Goal: Information Seeking & Learning: Learn about a topic

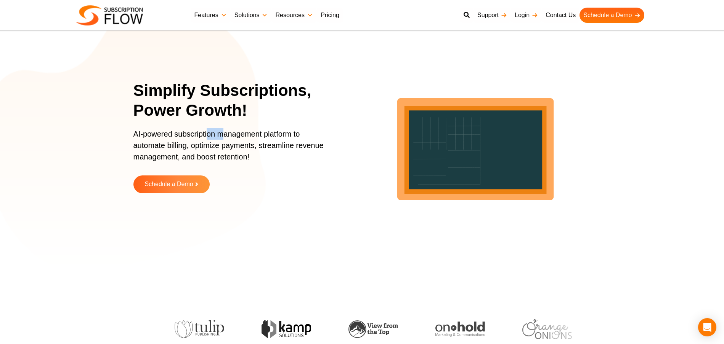
drag, startPoint x: 207, startPoint y: 131, endPoint x: 224, endPoint y: 132, distance: 17.2
click at [224, 132] on p "AI-powered subscription management platform to automate billing, optimize payme…" at bounding box center [232, 149] width 198 height 42
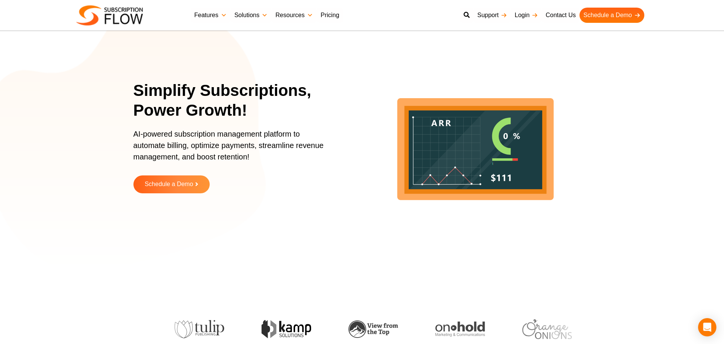
click at [233, 137] on p "AI-powered subscription management platform to automate billing, optimize payme…" at bounding box center [232, 149] width 198 height 42
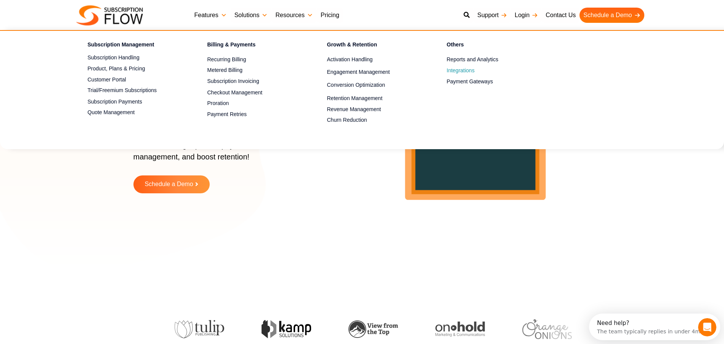
click at [473, 74] on ul "Others Reports and Analytics Customize your own console and track it all in run…" at bounding box center [486, 81] width 120 height 87
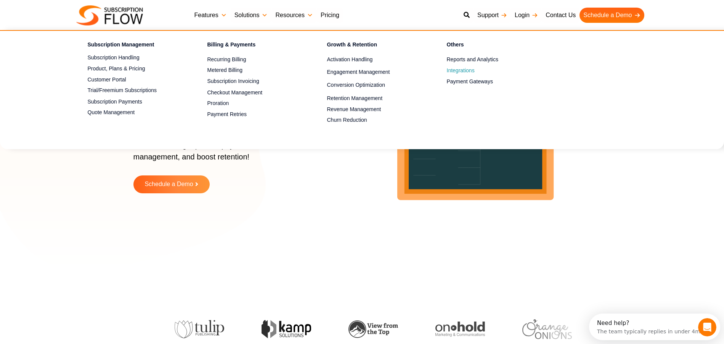
click at [468, 70] on span "Integrations" at bounding box center [461, 71] width 28 height 8
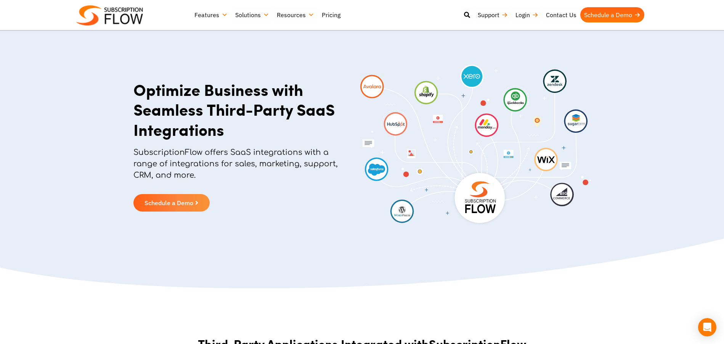
click at [327, 12] on link "Pricing" at bounding box center [331, 14] width 26 height 15
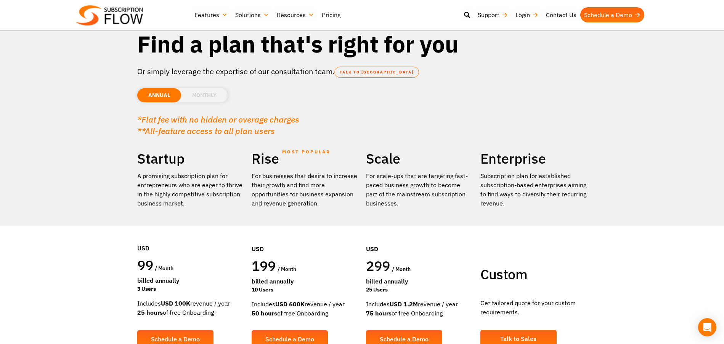
scroll to position [15, 0]
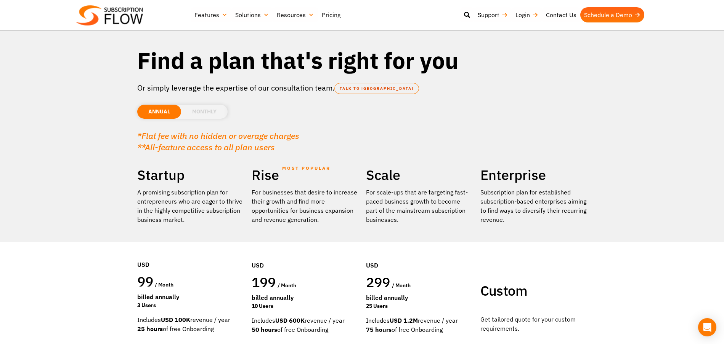
click at [191, 105] on li "MONTHLY" at bounding box center [204, 112] width 46 height 14
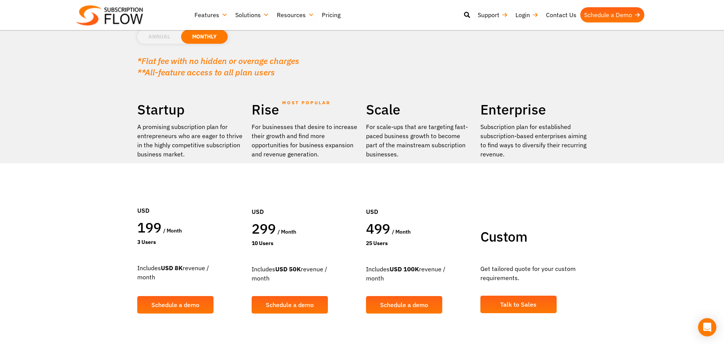
scroll to position [99, 0]
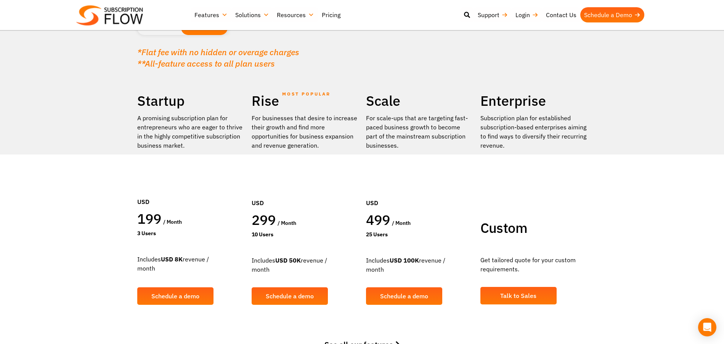
drag, startPoint x: 175, startPoint y: 256, endPoint x: 223, endPoint y: 256, distance: 48.0
click at [223, 256] on div "Includes USD 8K revenue / month 0.5% of overage revenue" at bounding box center [190, 263] width 107 height 39
click at [223, 259] on div "Includes USD 8K revenue / month 0.5% of overage revenue" at bounding box center [190, 263] width 107 height 39
drag, startPoint x: 255, startPoint y: 261, endPoint x: 290, endPoint y: 260, distance: 35.1
click at [290, 260] on div "Includes USD 50K revenue / month 0.5% of overage revenue" at bounding box center [305, 264] width 107 height 39
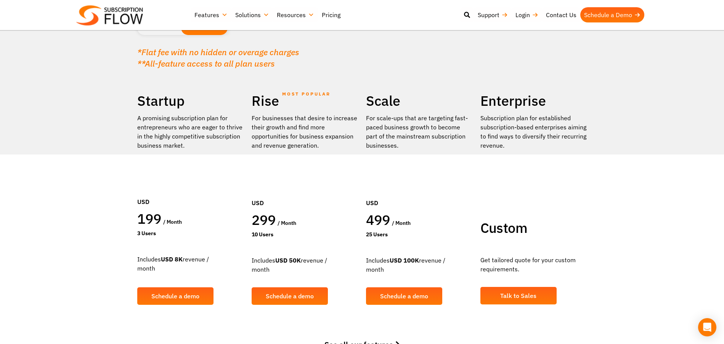
click at [290, 260] on div "Includes USD 50K revenue / month 0.5% of overage revenue" at bounding box center [305, 264] width 107 height 39
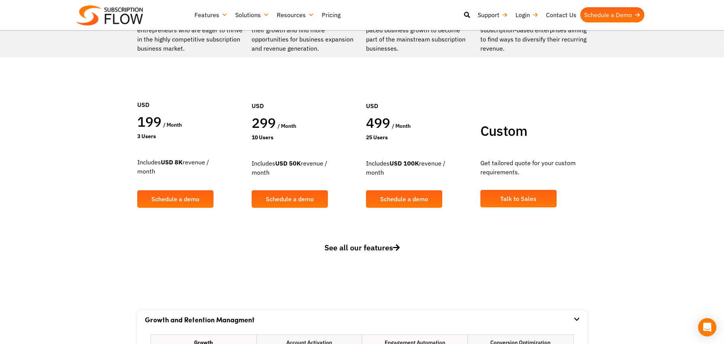
scroll to position [312, 0]
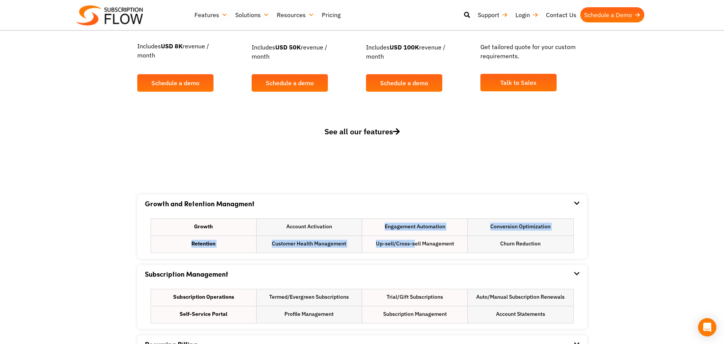
drag, startPoint x: 300, startPoint y: 231, endPoint x: 415, endPoint y: 243, distance: 115.3
click at [415, 243] on ul "Growth Account Activation Engagement Automation Conversion Optimization Retenti…" at bounding box center [362, 236] width 423 height 35
click at [414, 244] on li "Up-sell/Cross-sell Management" at bounding box center [414, 244] width 105 height 17
drag, startPoint x: 341, startPoint y: 247, endPoint x: 264, endPoint y: 247, distance: 77.0
click at [264, 247] on li "Customer Health Management" at bounding box center [308, 244] width 105 height 17
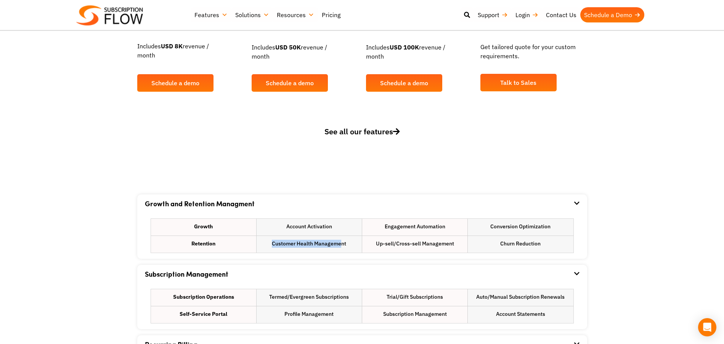
click at [277, 244] on li "Customer Health Management" at bounding box center [308, 244] width 105 height 17
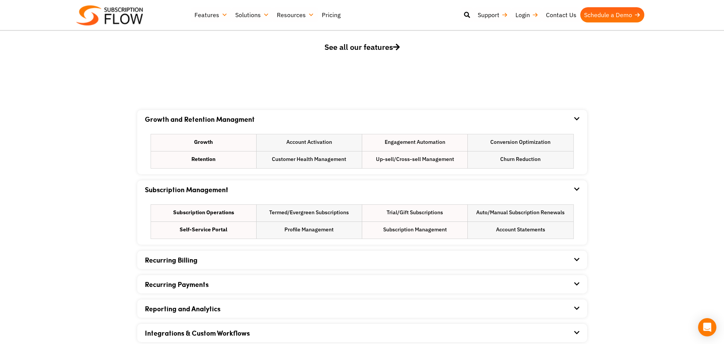
scroll to position [399, 0]
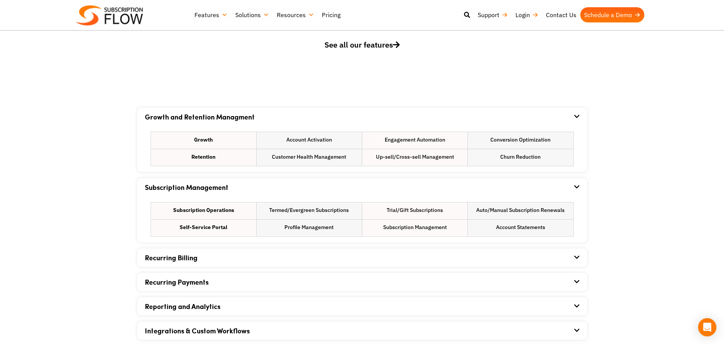
click at [284, 232] on li "Profile Management" at bounding box center [308, 228] width 105 height 17
click at [240, 251] on div "Recurring Billing" at bounding box center [362, 258] width 434 height 18
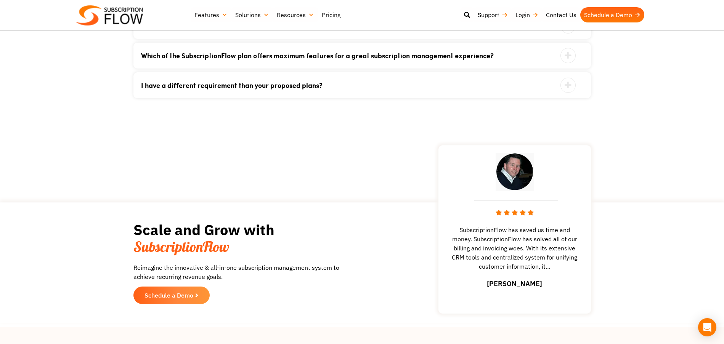
scroll to position [1015, 0]
drag, startPoint x: 132, startPoint y: 250, endPoint x: 280, endPoint y: 249, distance: 147.9
click at [280, 249] on section "Scale and Grow with SubscriptionFlow Reimagine the innovative & all-in-one subs…" at bounding box center [362, 263] width 716 height 113
copy span "SubscriptionFlow"
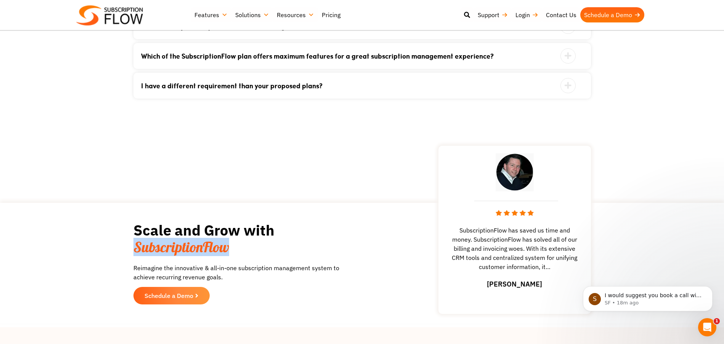
scroll to position [0, 0]
click at [631, 295] on p "I would suggest you book a call with our consultant to discuss further. Please …" at bounding box center [653, 296] width 98 height 8
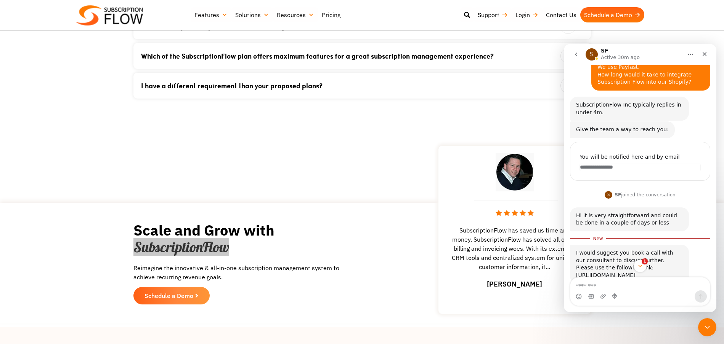
scroll to position [40, 0]
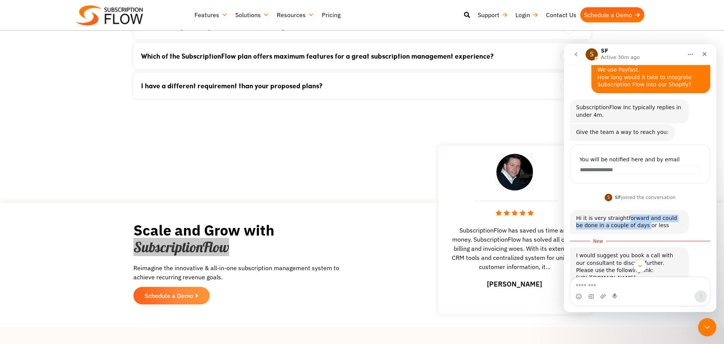
drag, startPoint x: 638, startPoint y: 224, endPoint x: 622, endPoint y: 219, distance: 15.9
click at [622, 219] on div "Hi it is very straightforward and could be done in a couple of days or less" at bounding box center [629, 222] width 107 height 15
click at [622, 220] on div "Hi it is very straightforward and could be done in a couple of days or less" at bounding box center [629, 222] width 107 height 15
drag, startPoint x: 620, startPoint y: 223, endPoint x: 643, endPoint y: 223, distance: 22.9
click at [643, 223] on div "Hi it is very straightforward and could be done in a couple of days or less" at bounding box center [629, 222] width 107 height 15
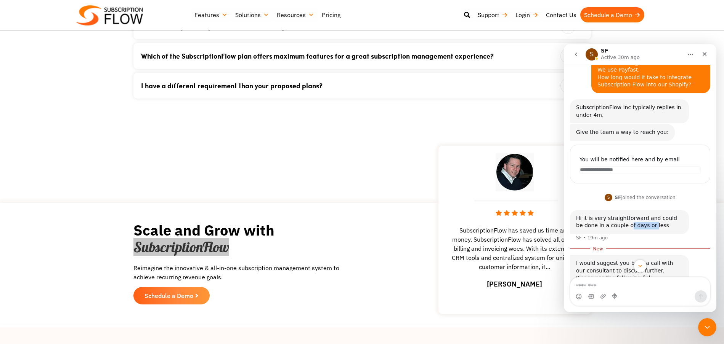
click at [644, 223] on div "Hi it is very straightforward and could be done in a couple of days or less" at bounding box center [629, 222] width 107 height 15
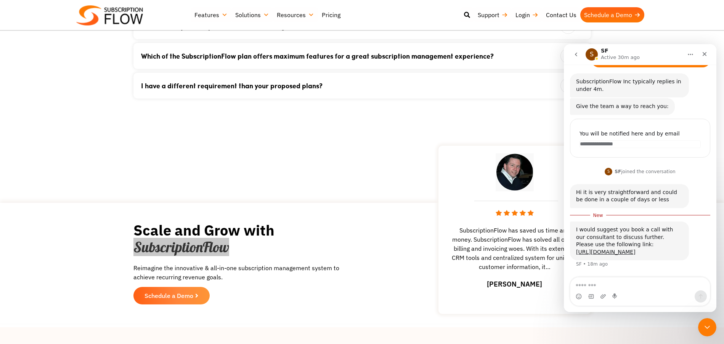
scroll to position [68, 0]
click at [624, 253] on link "https://calendly.com/info-8275/subscriptionflow" at bounding box center [605, 252] width 59 height 6
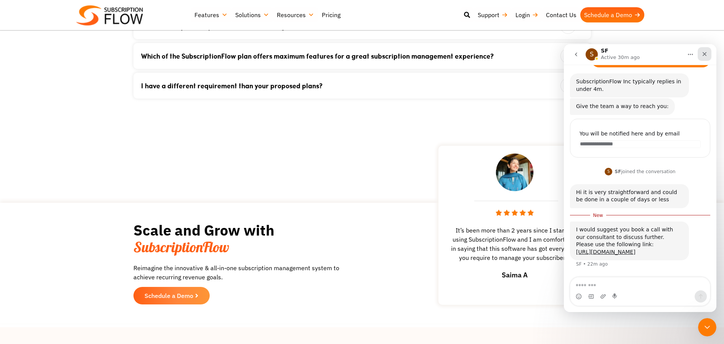
click at [708, 52] on div "Close" at bounding box center [704, 54] width 14 height 14
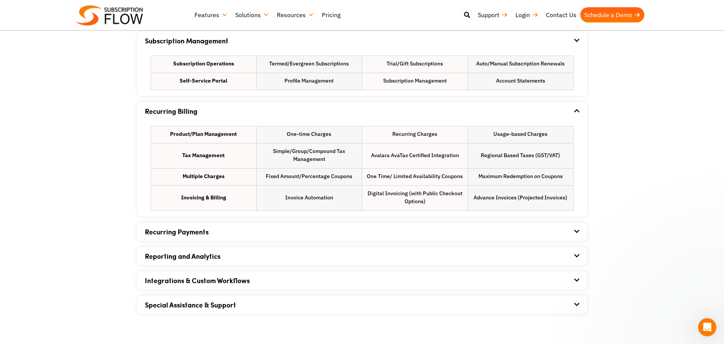
scroll to position [0, 0]
click at [176, 123] on div "Product/Plan Management One-time Charges Recurring Charges Usage-based Charges …" at bounding box center [362, 168] width 434 height 96
click at [173, 123] on div "Product/Plan Management One-time Charges Recurring Charges Usage-based Charges …" at bounding box center [362, 168] width 434 height 96
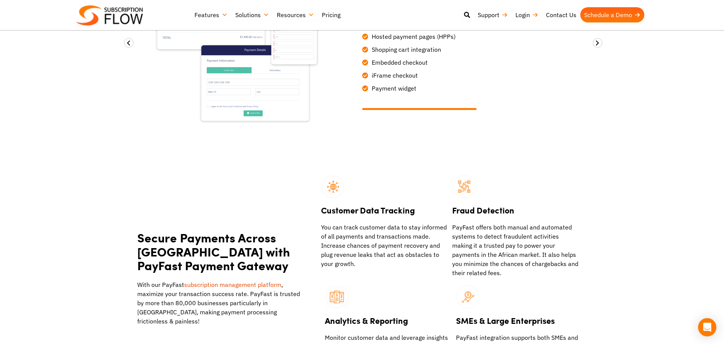
scroll to position [756, 0]
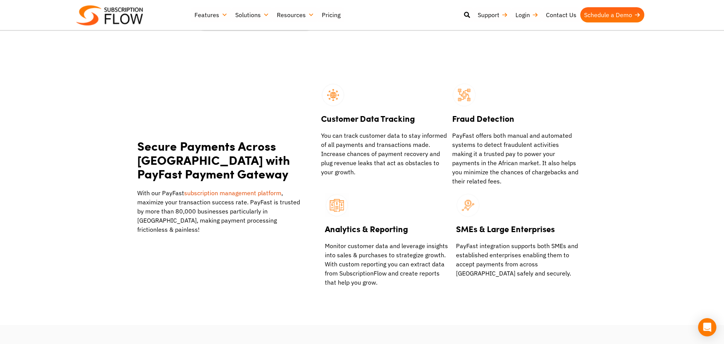
click at [705, 324] on div "Open Intercom Messenger" at bounding box center [707, 328] width 20 height 20
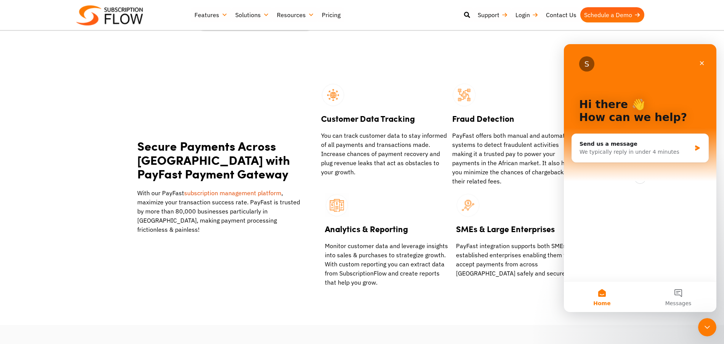
scroll to position [0, 0]
click at [631, 153] on div "We typically reply in under 4 minutes" at bounding box center [635, 152] width 112 height 8
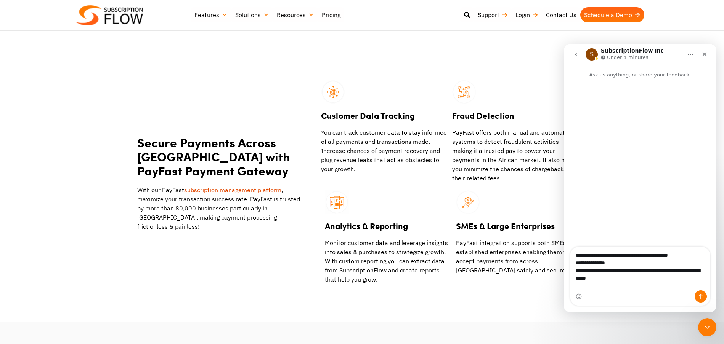
type textarea "**********"
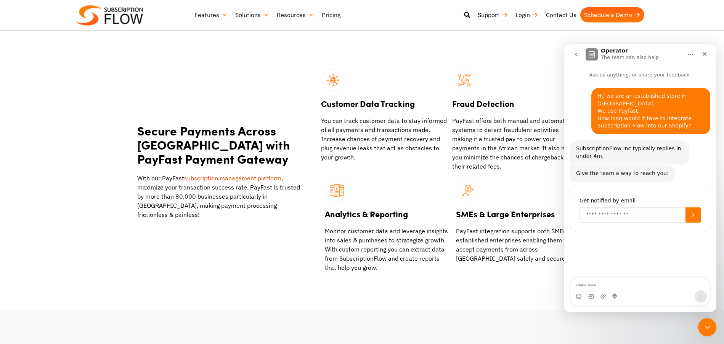
click at [621, 220] on input "Enter your email" at bounding box center [632, 215] width 106 height 15
type input "*"
type input "**********"
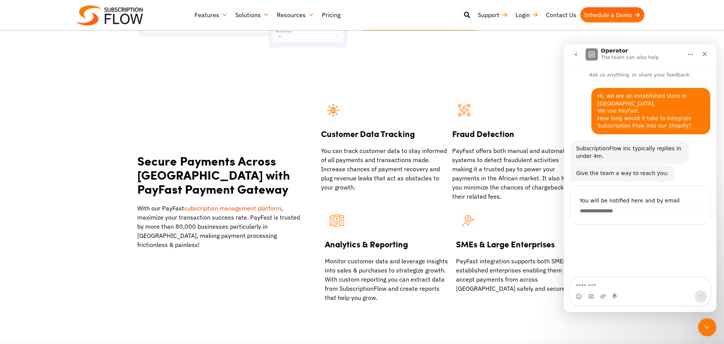
click at [444, 201] on div "Analytics & Reporting Monitor customer data and leverage insights into sales & …" at bounding box center [386, 251] width 131 height 101
click at [368, 154] on p "You can track customer data to stay informed of all payments and transactions m…" at bounding box center [384, 169] width 127 height 46
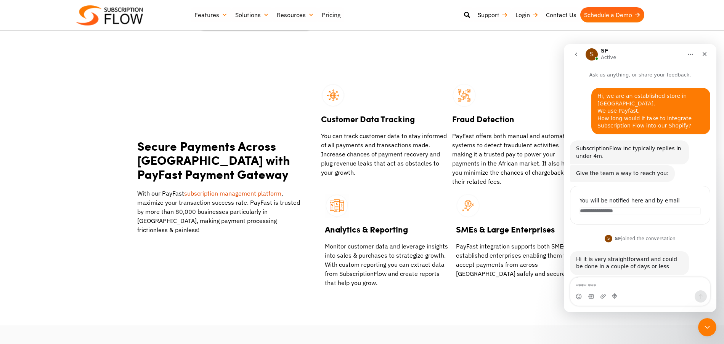
scroll to position [41, 0]
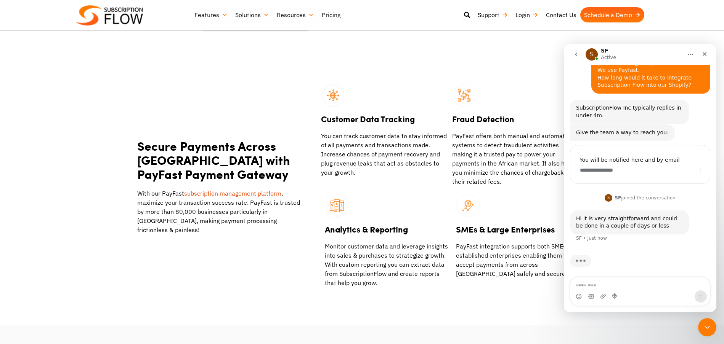
click at [175, 104] on div "Secure Payments Across Africa with PayFast Payment Gateway With our PayFast sub…" at bounding box center [227, 186] width 180 height 212
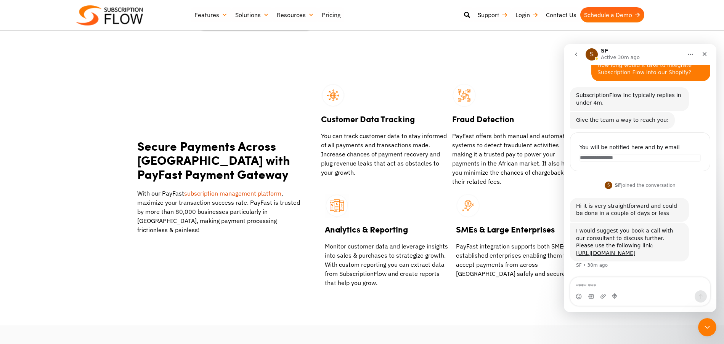
scroll to position [58, 0]
click at [707, 56] on icon "Close" at bounding box center [704, 54] width 6 height 6
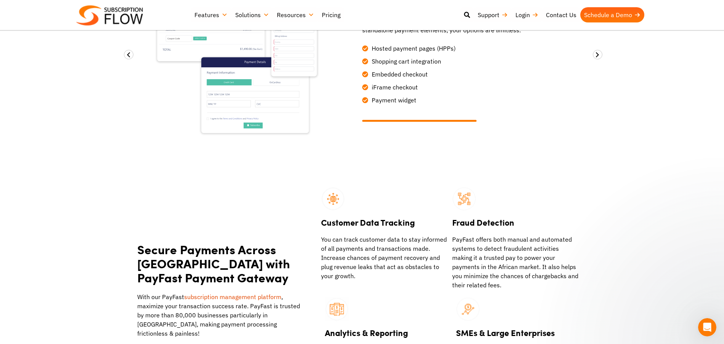
scroll to position [0, 0]
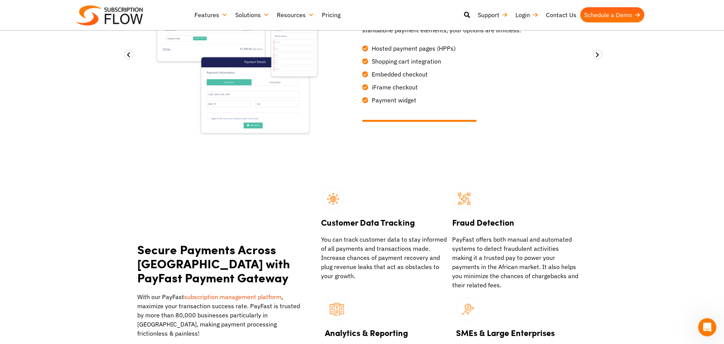
click at [296, 303] on p "With our PayFast subscription management platform , maximize your transaction s…" at bounding box center [219, 316] width 165 height 46
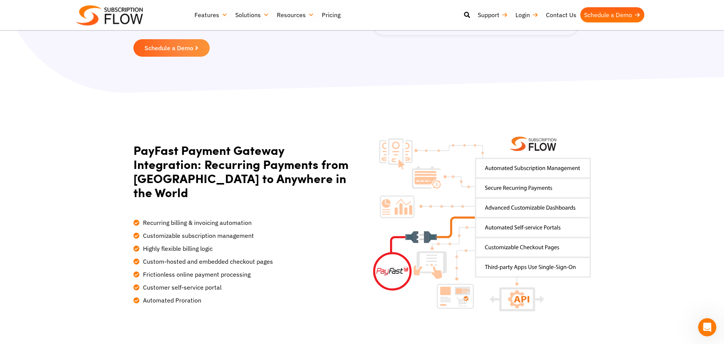
scroll to position [210, 0]
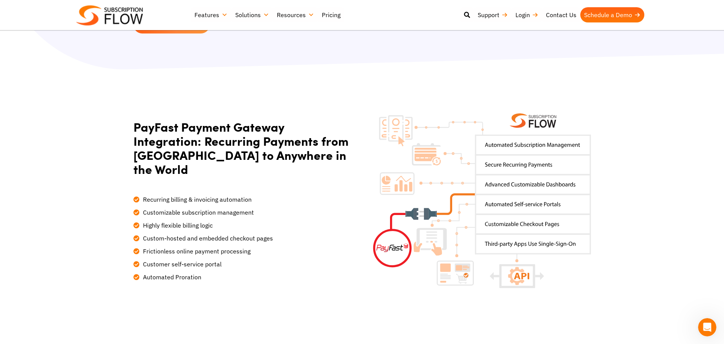
drag, startPoint x: 538, startPoint y: 135, endPoint x: 549, endPoint y: 135, distance: 11.1
click at [548, 143] on img at bounding box center [481, 201] width 219 height 175
drag, startPoint x: 197, startPoint y: 206, endPoint x: 160, endPoint y: 209, distance: 36.7
click at [160, 221] on span "Highly flexible billing logic" at bounding box center [177, 225] width 72 height 9
click at [194, 221] on span "Highly flexible billing logic" at bounding box center [177, 225] width 72 height 9
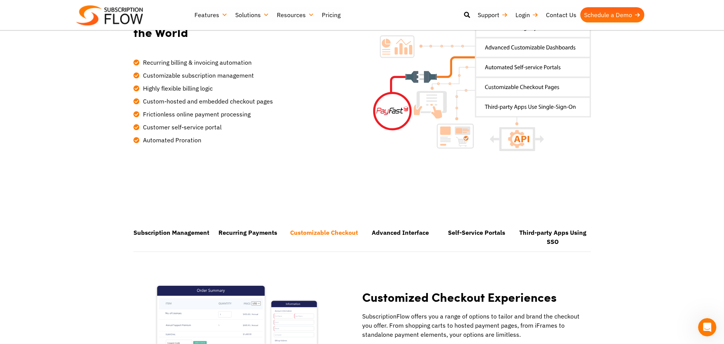
scroll to position [391, 0]
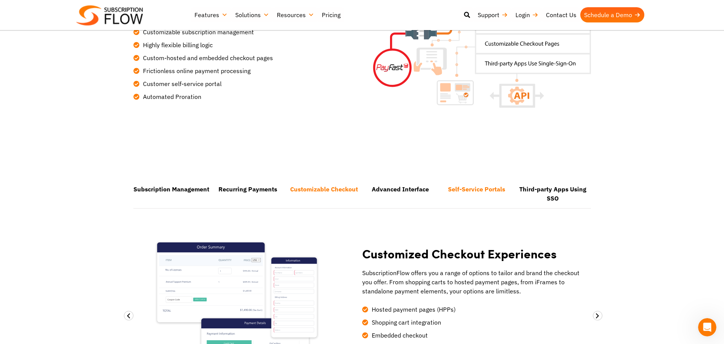
click at [476, 180] on li "Self-Service Portals" at bounding box center [476, 193] width 76 height 27
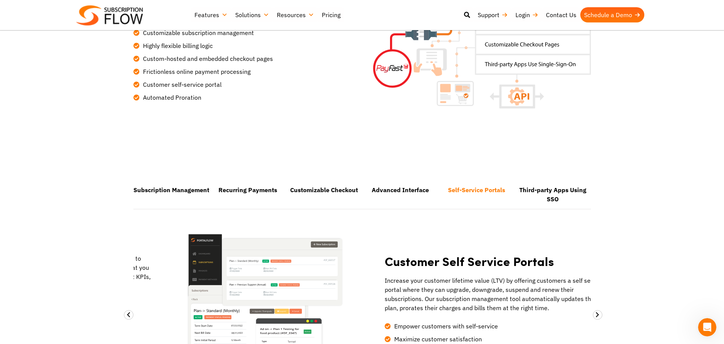
scroll to position [389, 0]
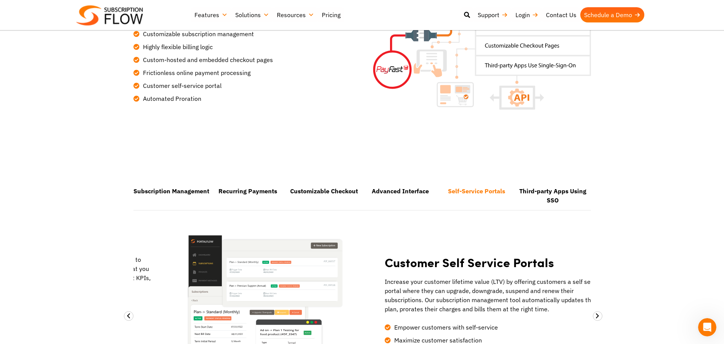
drag, startPoint x: 397, startPoint y: 271, endPoint x: 419, endPoint y: 271, distance: 22.5
click at [419, 277] on p "Increase your customer lifetime value (LTV) by offering customers a self servic…" at bounding box center [497, 295] width 225 height 37
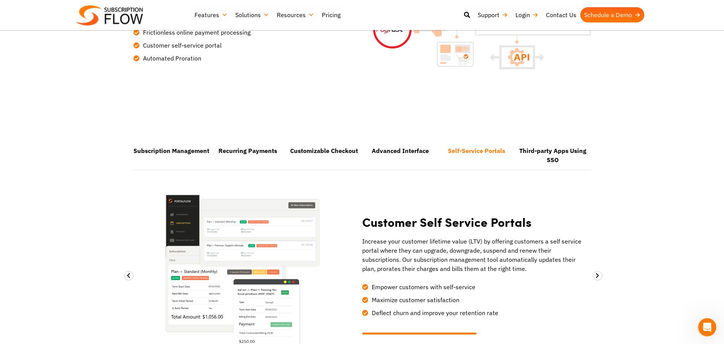
scroll to position [429, 0]
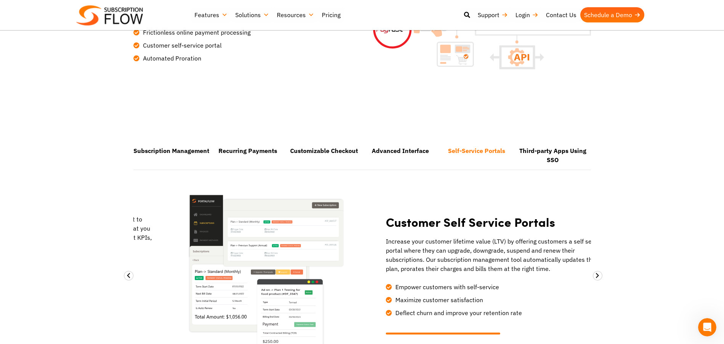
drag, startPoint x: 435, startPoint y: 251, endPoint x: 468, endPoint y: 251, distance: 33.2
click at [468, 251] on p "Increase your customer lifetime value (LTV) by offering customers a self servic…" at bounding box center [498, 255] width 225 height 37
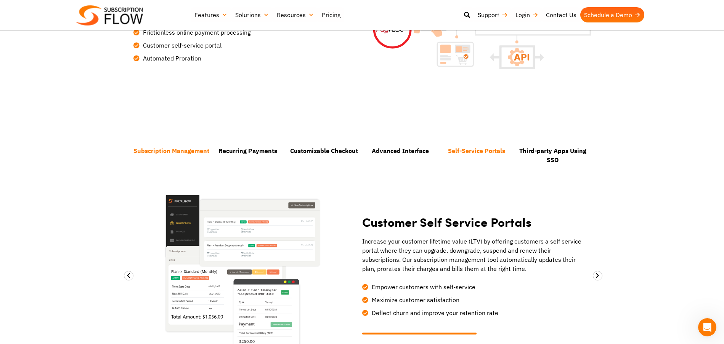
click at [191, 142] on li "Subscription Management" at bounding box center [171, 155] width 76 height 27
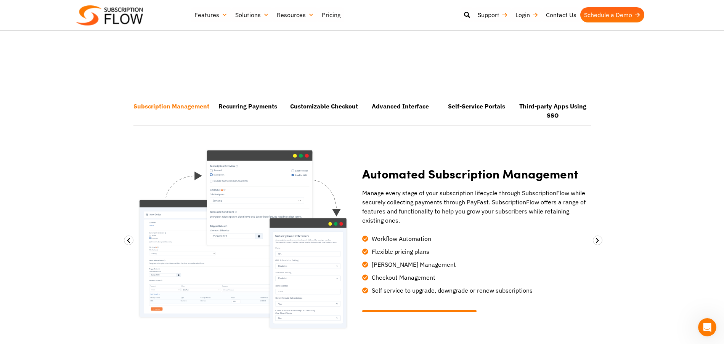
scroll to position [473, 0]
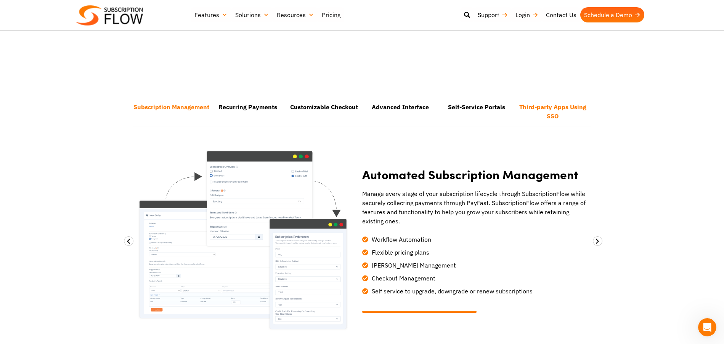
click at [538, 98] on li "Third-party Apps Using SSO" at bounding box center [552, 111] width 76 height 27
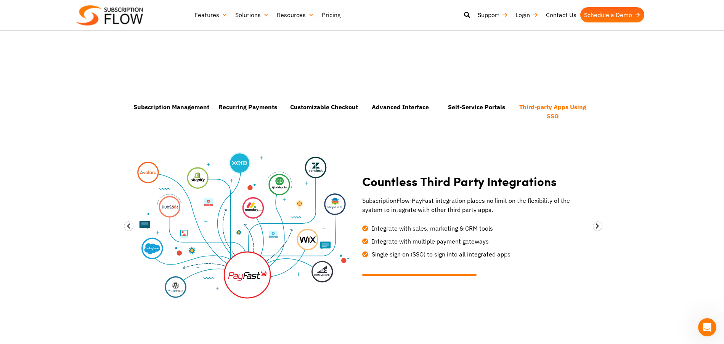
scroll to position [476, 0]
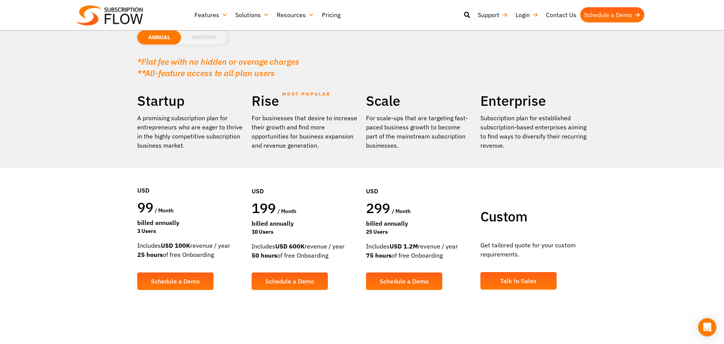
scroll to position [88, 0]
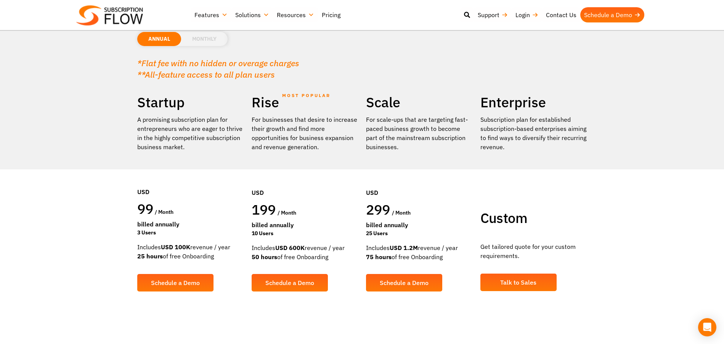
click at [161, 232] on div "3 Users" at bounding box center [190, 233] width 107 height 8
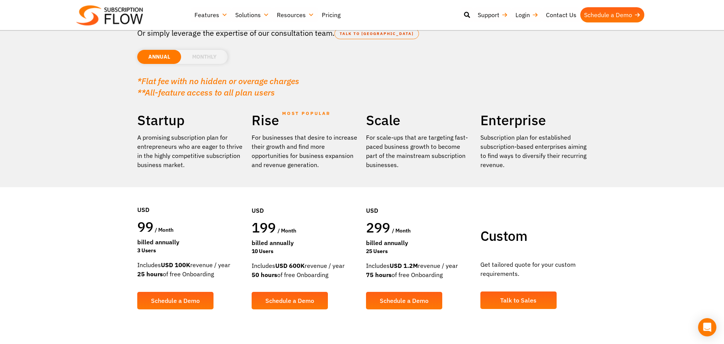
scroll to position [66, 0]
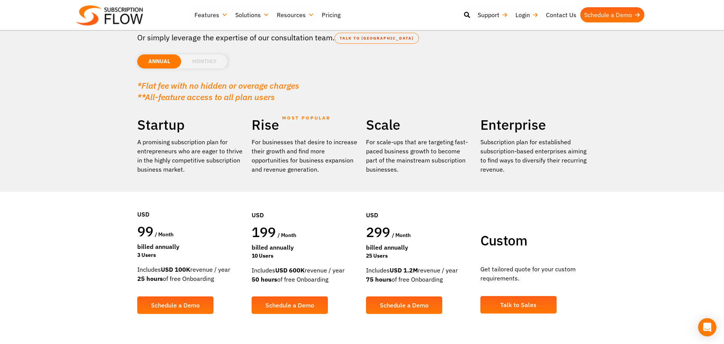
drag, startPoint x: 160, startPoint y: 266, endPoint x: 215, endPoint y: 269, distance: 54.5
click at [215, 269] on div "Includes USD 100K revenue / year 25 hours of free Onboarding" at bounding box center [190, 274] width 107 height 18
click at [212, 270] on div "Includes USD 100K revenue / year 25 hours of free Onboarding" at bounding box center [190, 275] width 107 height 18
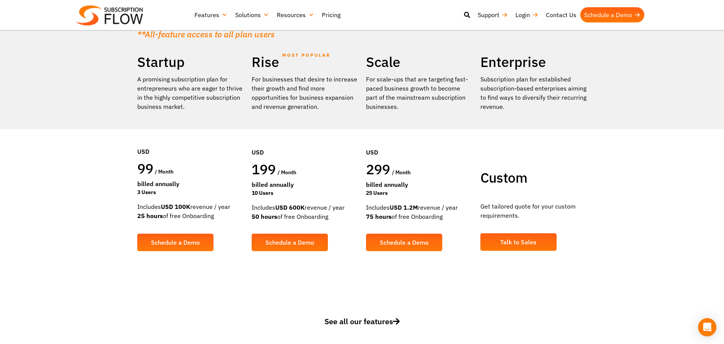
scroll to position [186, 0]
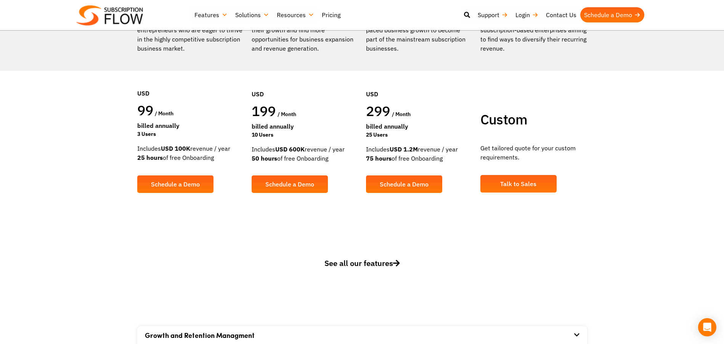
click at [368, 258] on link "See all our features" at bounding box center [362, 269] width 450 height 23
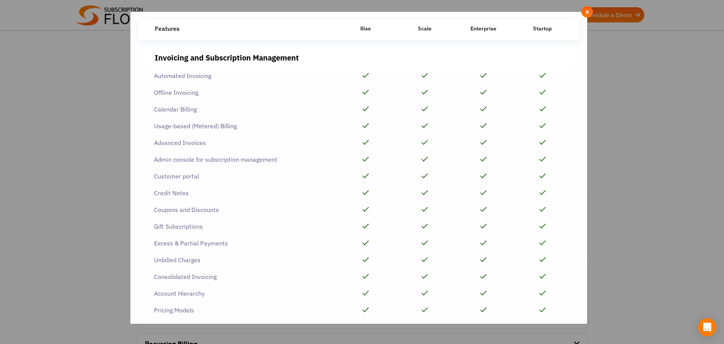
scroll to position [0, 0]
click at [83, 156] on div "**********" at bounding box center [362, 172] width 724 height 344
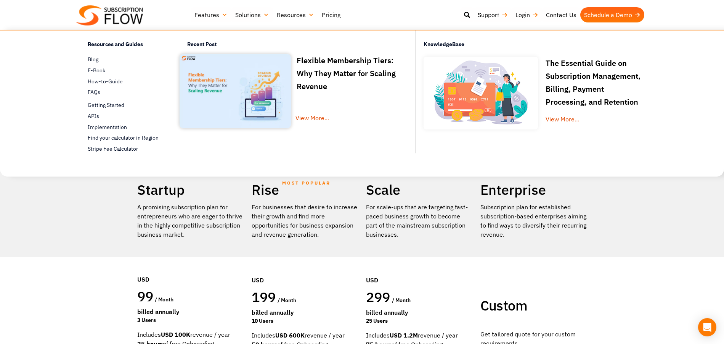
click at [302, 18] on link "Resources" at bounding box center [295, 14] width 45 height 15
click at [240, 19] on link "Solutions" at bounding box center [252, 14] width 42 height 15
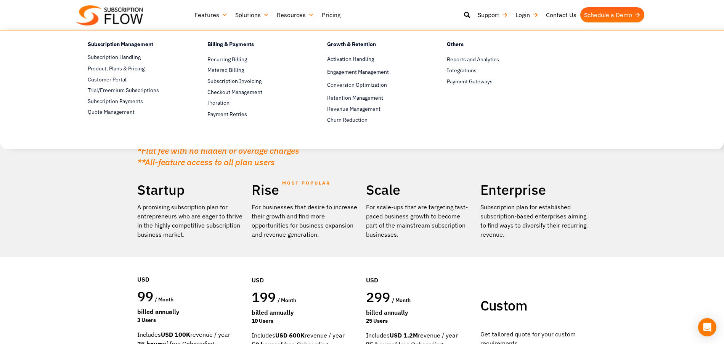
click at [209, 19] on link "Features" at bounding box center [211, 14] width 41 height 15
